Goal: Check status: Check status

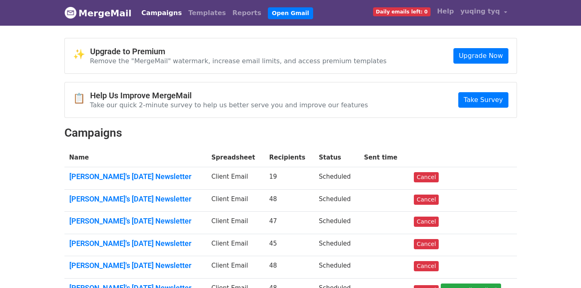
click at [161, 11] on link "Campaigns" at bounding box center [161, 13] width 47 height 16
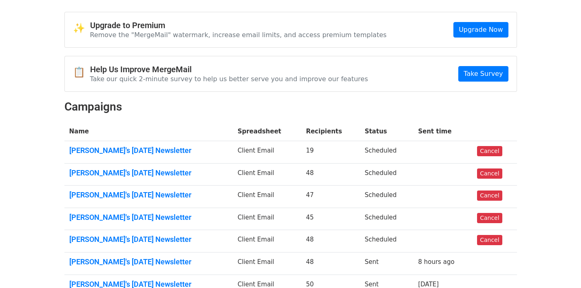
scroll to position [69, 0]
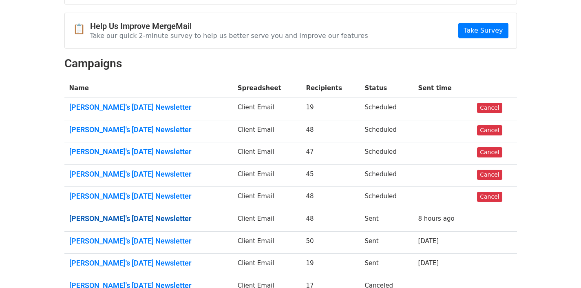
click at [167, 216] on link "[PERSON_NAME]'s [DATE] Newsletter" at bounding box center [148, 218] width 159 height 9
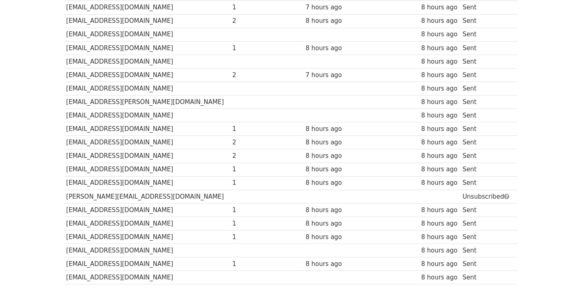
scroll to position [42, 0]
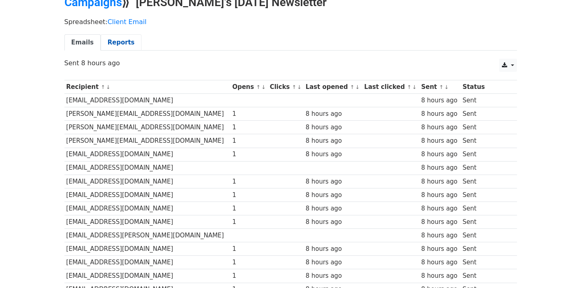
click at [130, 38] on link "Reports" at bounding box center [121, 42] width 41 height 17
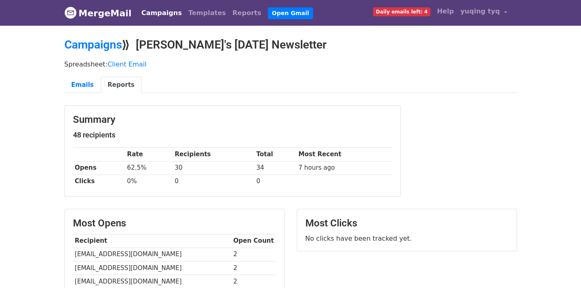
click at [101, 8] on link "MergeMail" at bounding box center [97, 12] width 67 height 17
